Goal: Find contact information: Find contact information

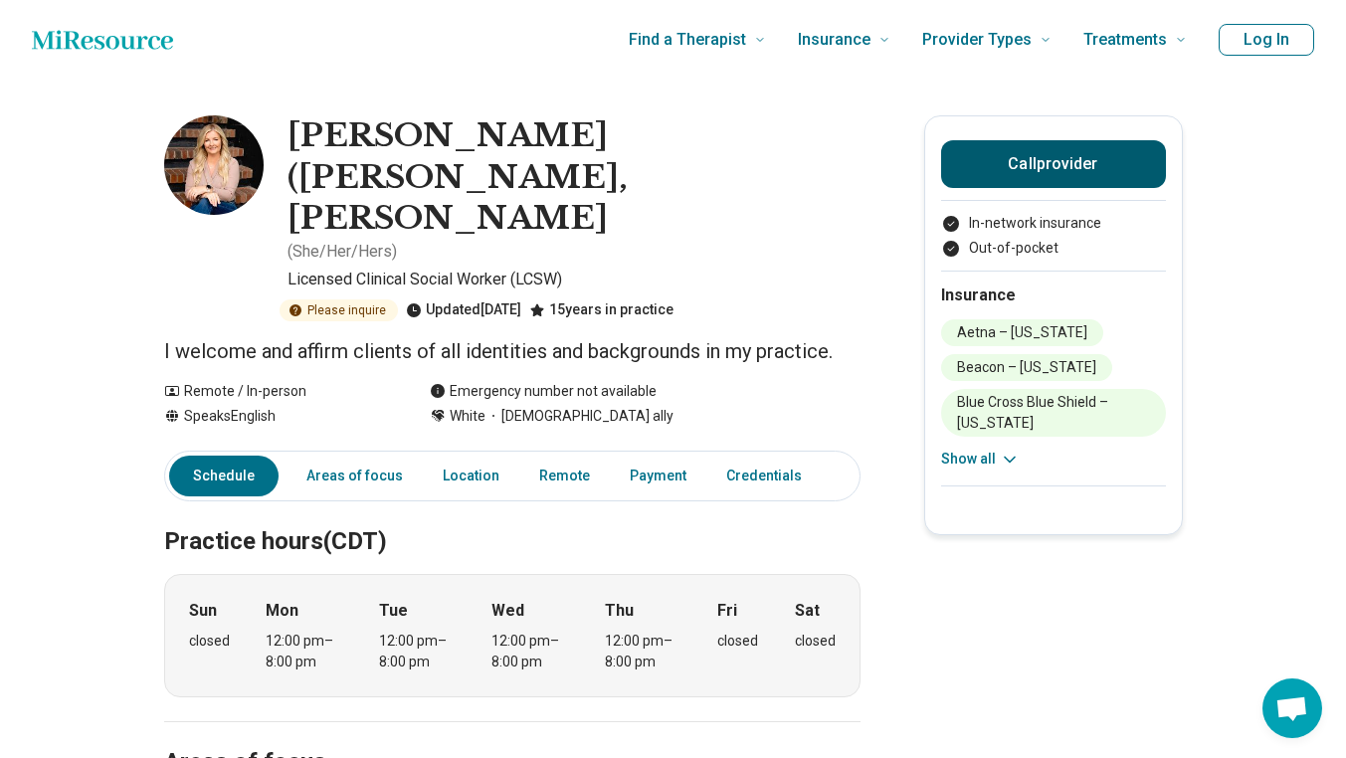
click at [1073, 169] on button "Call provider" at bounding box center [1053, 164] width 225 height 48
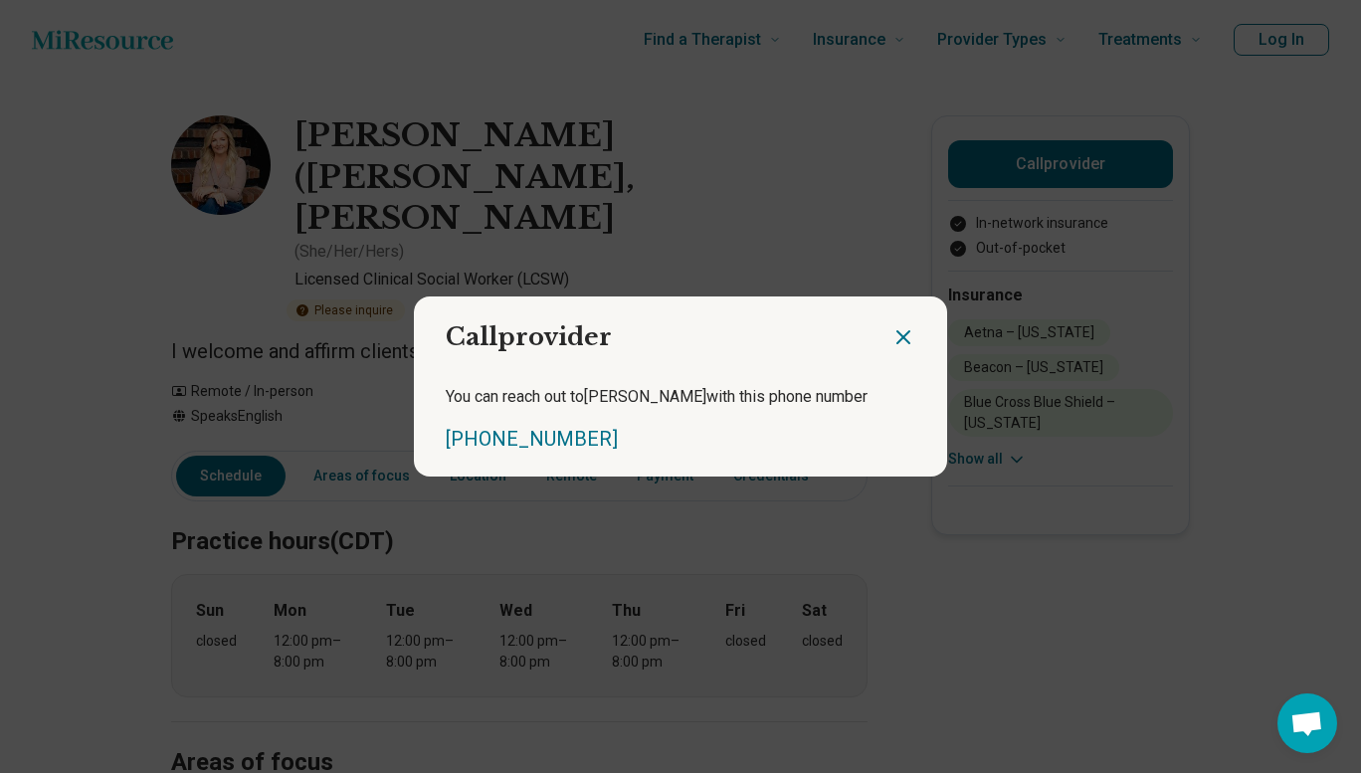
click at [891, 337] on icon "Close dialog" at bounding box center [903, 337] width 24 height 24
